Goal: Navigation & Orientation: Find specific page/section

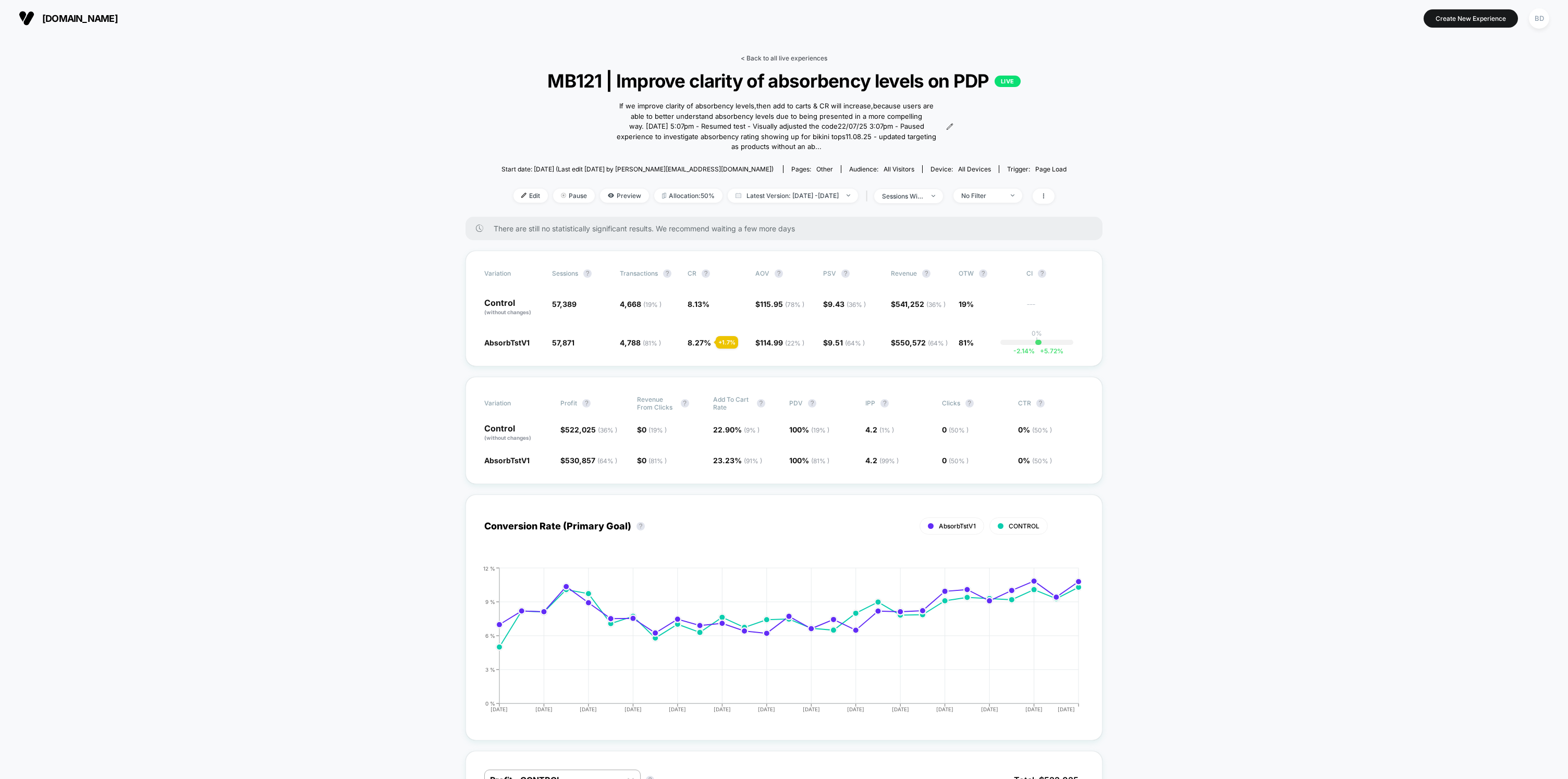
click at [796, 57] on link "< Back to all live experiences" at bounding box center [784, 58] width 86 height 8
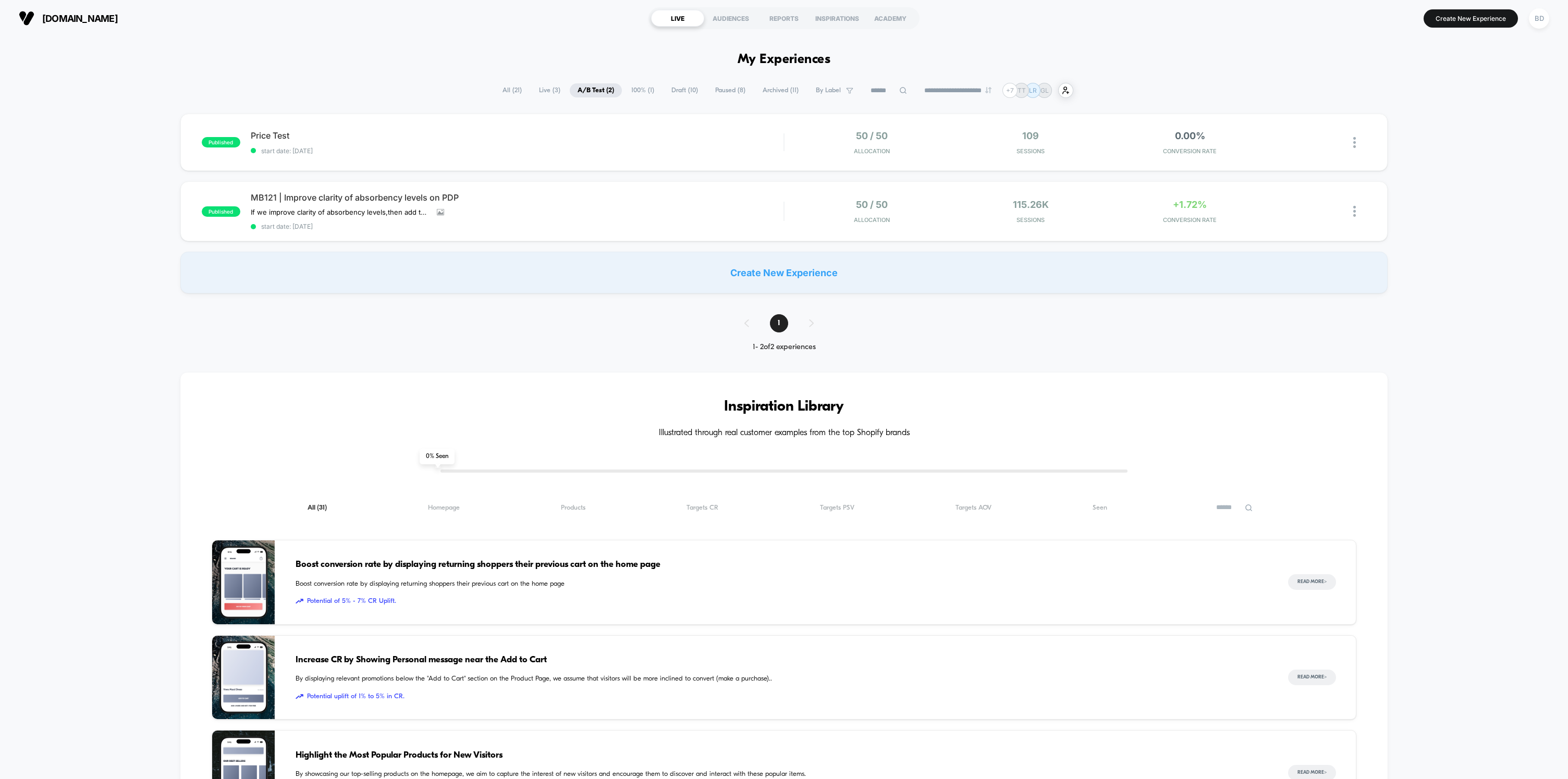
click at [540, 89] on span "Live ( 3 )" at bounding box center [550, 90] width 37 height 14
